Goal: Task Accomplishment & Management: Use online tool/utility

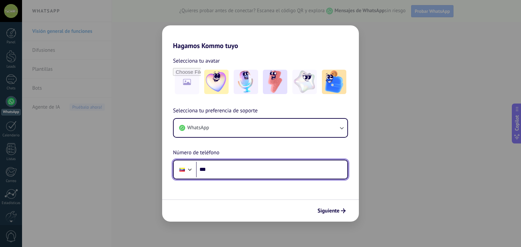
click at [215, 168] on input "***" at bounding box center [271, 170] width 151 height 16
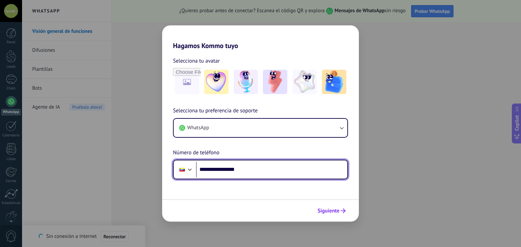
type input "**********"
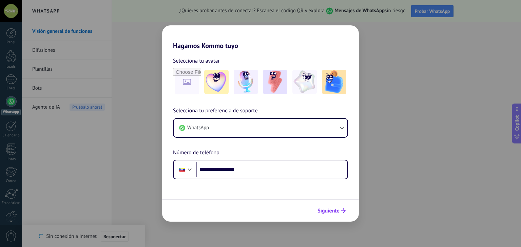
click at [334, 211] on span "Siguiente" at bounding box center [328, 211] width 22 height 5
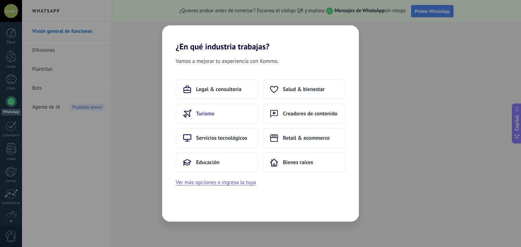
click at [227, 110] on button "Turismo" at bounding box center [217, 114] width 83 height 20
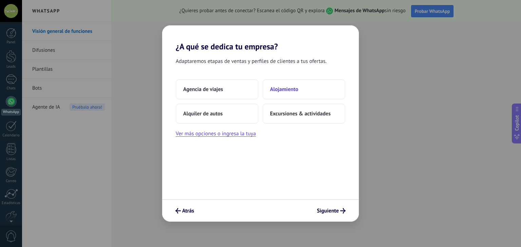
click at [278, 87] on span "Alojamiento" at bounding box center [284, 89] width 28 height 7
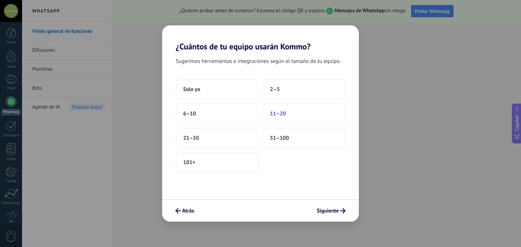
click at [282, 116] on span "11–20" at bounding box center [278, 113] width 16 height 7
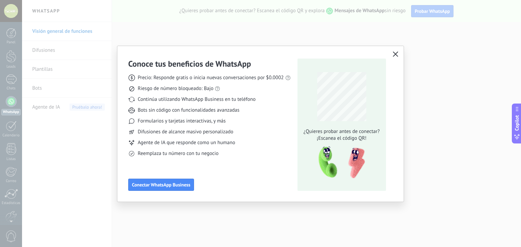
click at [393, 54] on icon "button" at bounding box center [394, 54] width 5 height 5
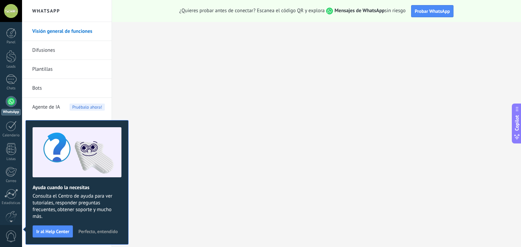
click at [53, 51] on link "Difusiones" at bounding box center [68, 50] width 73 height 19
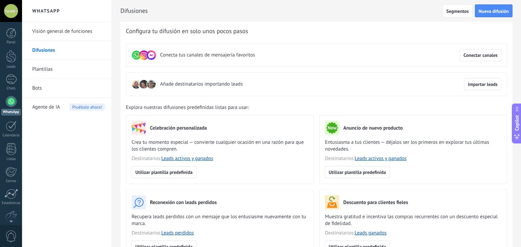
click at [43, 91] on link "Bots" at bounding box center [68, 88] width 73 height 19
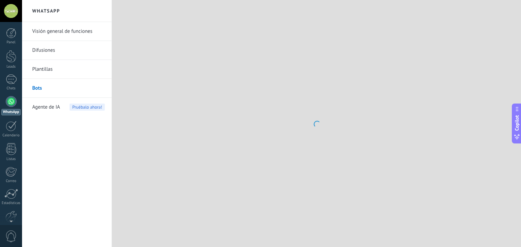
click at [43, 68] on link "Plantillas" at bounding box center [68, 69] width 73 height 19
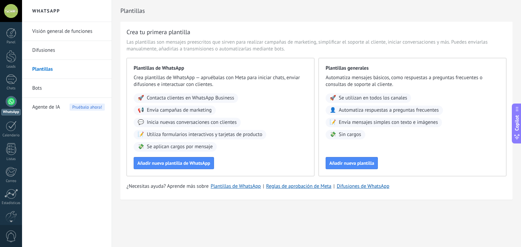
click at [46, 50] on link "Difusiones" at bounding box center [68, 50] width 73 height 19
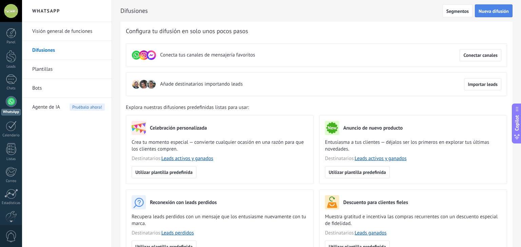
click at [497, 10] on span "Nueva difusión" at bounding box center [493, 11] width 30 height 5
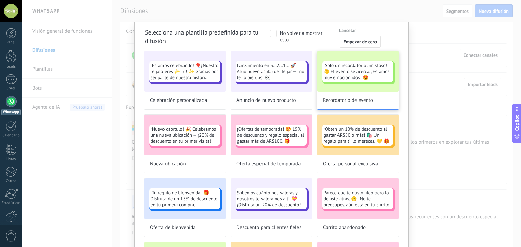
click at [337, 101] on span "Recordatorio de evento" at bounding box center [348, 100] width 50 height 7
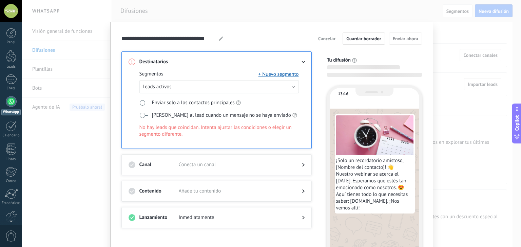
click at [347, 78] on div "Tu difusión 13:16 ¡Solo un recordatorio amistoso, [Nombre del contacto]! 👋 Nues…" at bounding box center [371, 164] width 102 height 225
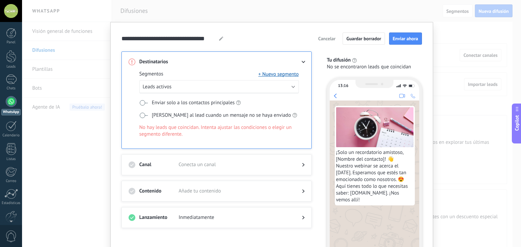
click at [323, 40] on span "Cancelar" at bounding box center [326, 38] width 17 height 5
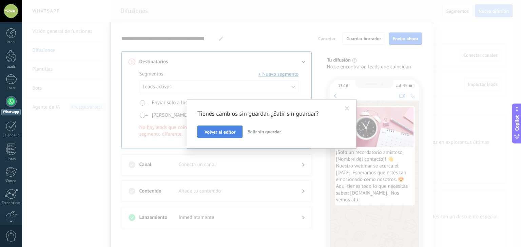
click at [228, 134] on span "Volver al editor" at bounding box center [219, 132] width 31 height 5
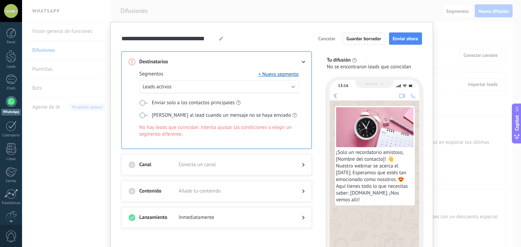
click at [142, 103] on span at bounding box center [143, 102] width 8 height 5
click at [172, 88] on button "Leads activos" at bounding box center [218, 86] width 159 height 13
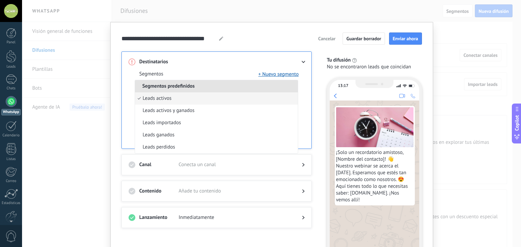
click at [172, 88] on span "Segmentos predefinidos" at bounding box center [168, 86] width 67 height 6
click at [329, 38] on span "Cancelar" at bounding box center [326, 38] width 17 height 5
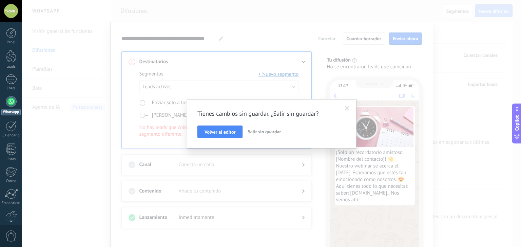
click at [260, 132] on span "Salir sin guardar" at bounding box center [263, 132] width 33 height 6
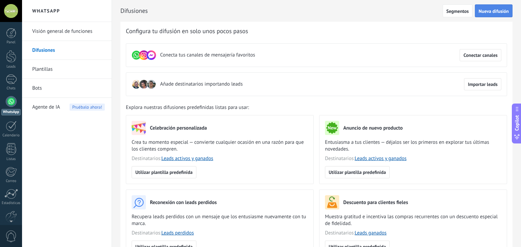
click at [489, 10] on span "Nueva difusión" at bounding box center [493, 11] width 30 height 5
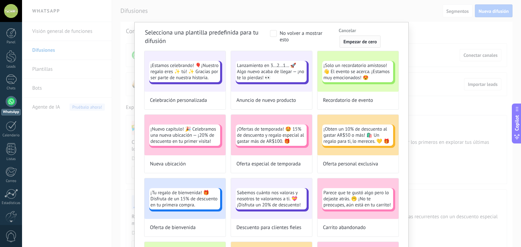
click at [367, 42] on span "Empezar de cero" at bounding box center [360, 41] width 34 height 5
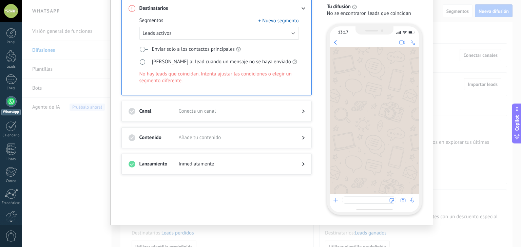
scroll to position [54, 0]
click at [274, 167] on div at bounding box center [216, 170] width 176 height 7
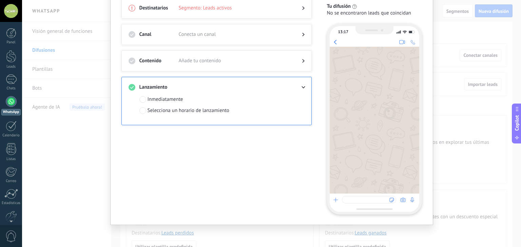
scroll to position [0, 0]
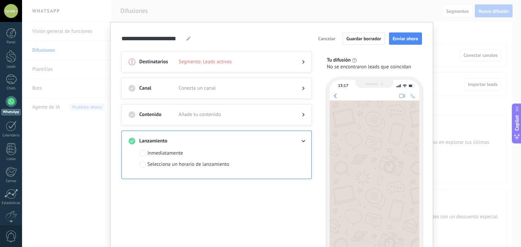
click at [220, 62] on span "Segmento: Leads activos" at bounding box center [235, 62] width 112 height 7
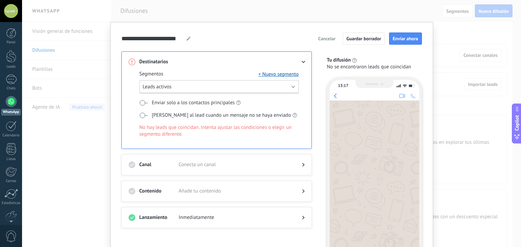
click at [180, 88] on button "Leads activos" at bounding box center [218, 86] width 159 height 13
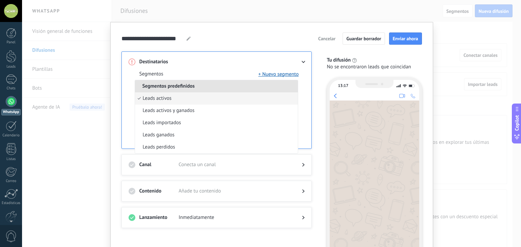
click at [181, 88] on span "Segmentos predefinidos" at bounding box center [168, 86] width 67 height 6
click at [276, 75] on button "+ Nuevo segmento" at bounding box center [278, 74] width 40 height 7
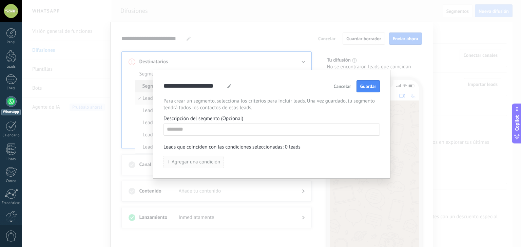
click at [196, 164] on span "Agregar una condición" at bounding box center [195, 162] width 48 height 5
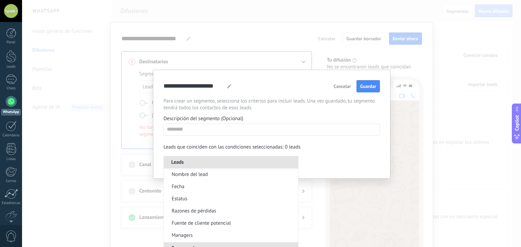
click at [338, 84] on span "Cancelar" at bounding box center [341, 86] width 17 height 5
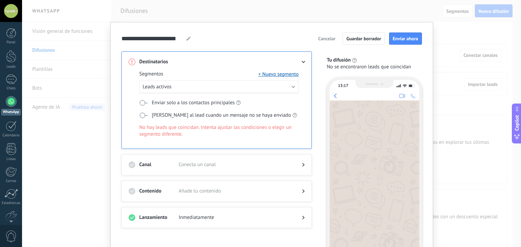
click at [152, 128] on span "No hay leads que coincidan. Intenta ajustar las condiciones o elegir un segment…" at bounding box center [218, 131] width 159 height 14
drag, startPoint x: 163, startPoint y: 106, endPoint x: 242, endPoint y: 83, distance: 82.2
click at [163, 105] on span "Enviar solo a los contactos principales" at bounding box center [193, 103] width 83 height 7
click at [394, 37] on span "Enviar ahora" at bounding box center [404, 38] width 25 height 5
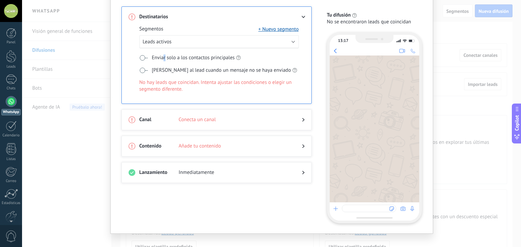
scroll to position [20, 0]
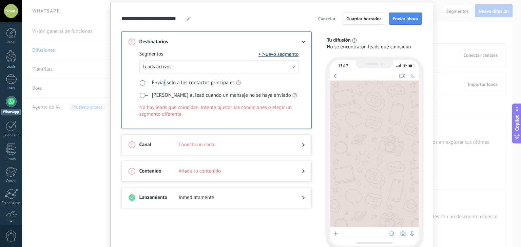
click at [281, 56] on button "+ Nuevo segmento" at bounding box center [278, 54] width 40 height 7
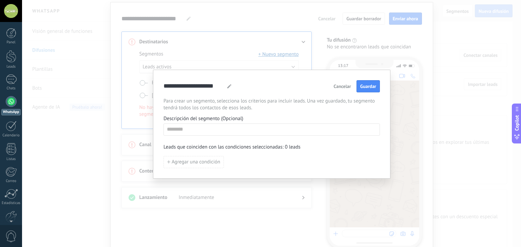
click at [281, 55] on div "**********" at bounding box center [271, 123] width 499 height 247
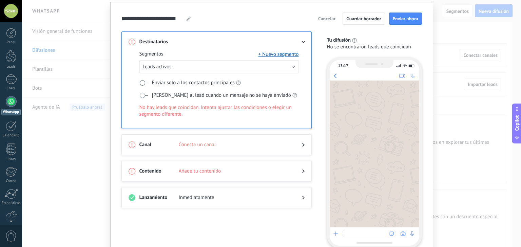
click at [303, 41] on use at bounding box center [303, 42] width 4 height 2
click at [302, 42] on use at bounding box center [303, 42] width 4 height 2
click at [301, 42] on use at bounding box center [303, 42] width 4 height 2
click at [271, 53] on button "+ Nuevo segmento" at bounding box center [278, 54] width 40 height 7
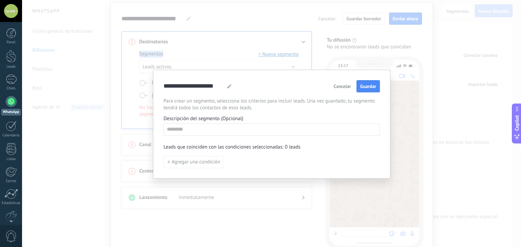
drag, startPoint x: 348, startPoint y: 85, endPoint x: 356, endPoint y: 72, distance: 15.0
click at [348, 85] on span "Cancelar" at bounding box center [341, 86] width 17 height 5
